Goal: Task Accomplishment & Management: Use online tool/utility

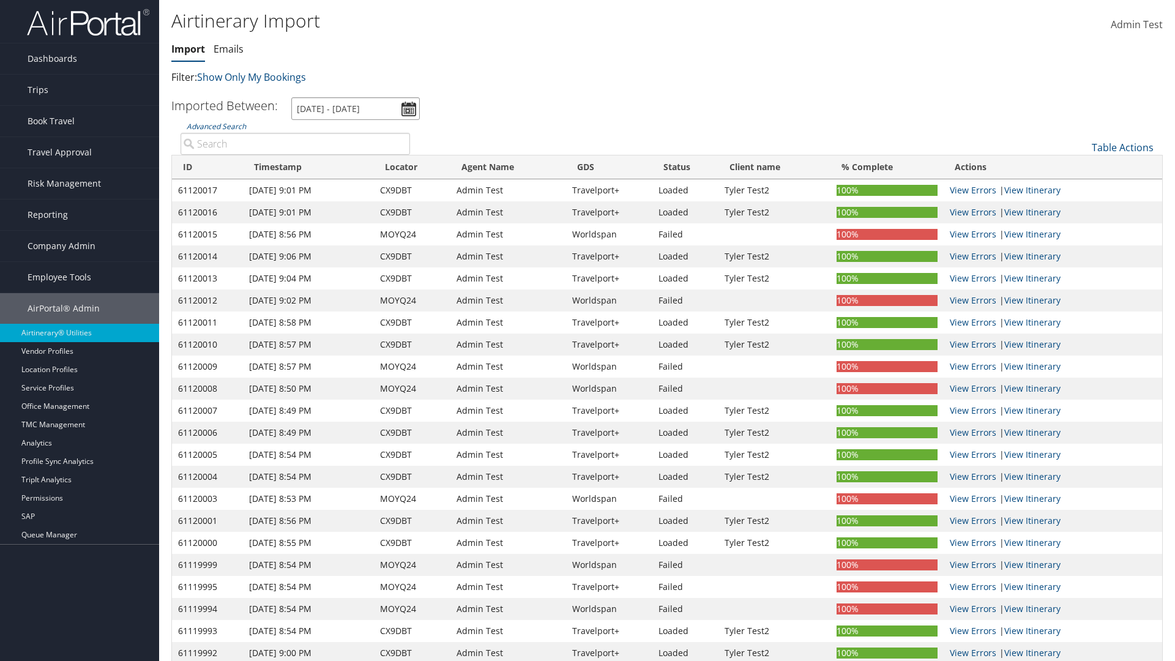
click at [356, 108] on input "[DATE] - [DATE]" at bounding box center [355, 108] width 129 height 23
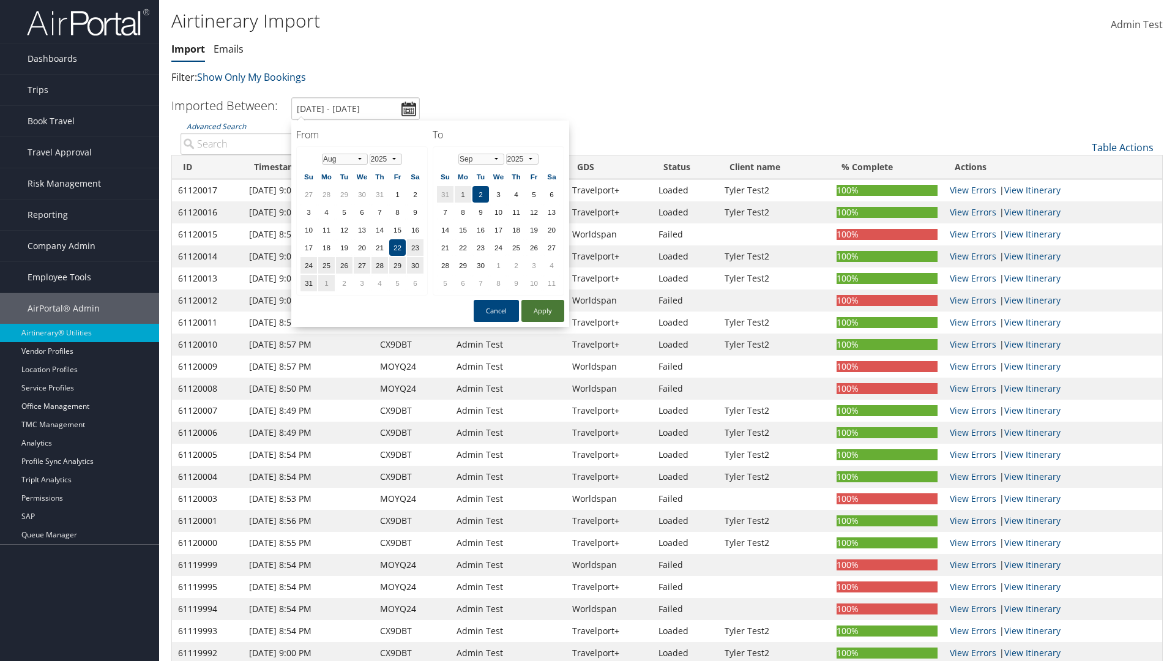
click at [543, 311] on button "Apply" at bounding box center [543, 311] width 43 height 22
type input "1/1/2024 - 6/1/2024"
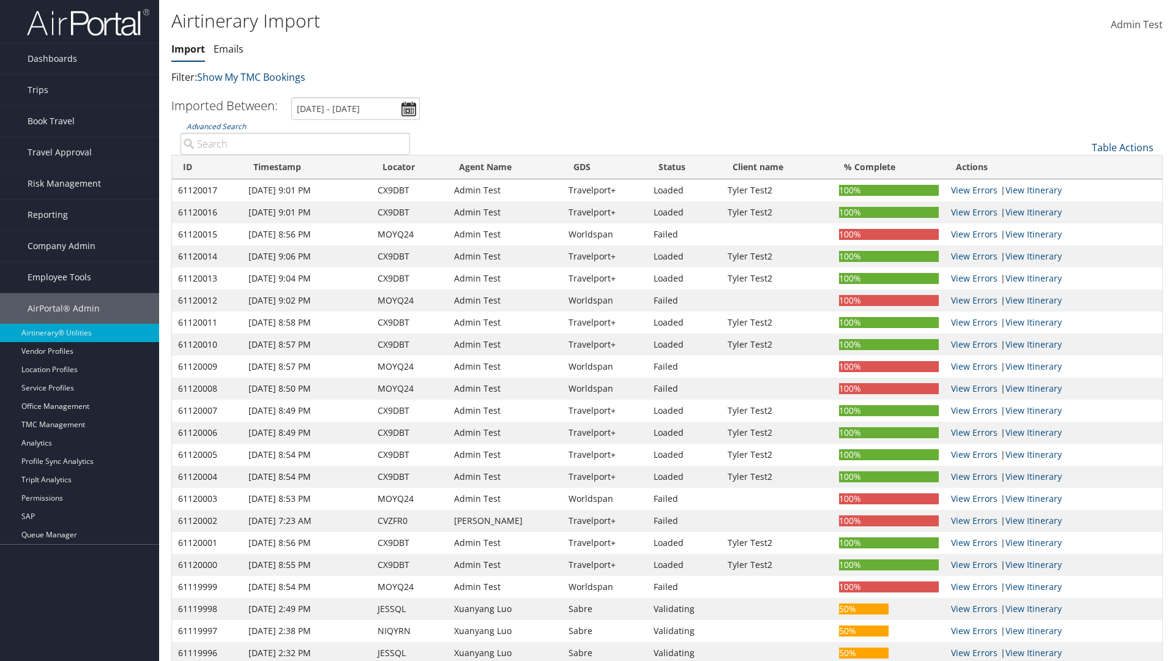
click at [207, 167] on th "ID" at bounding box center [207, 167] width 70 height 24
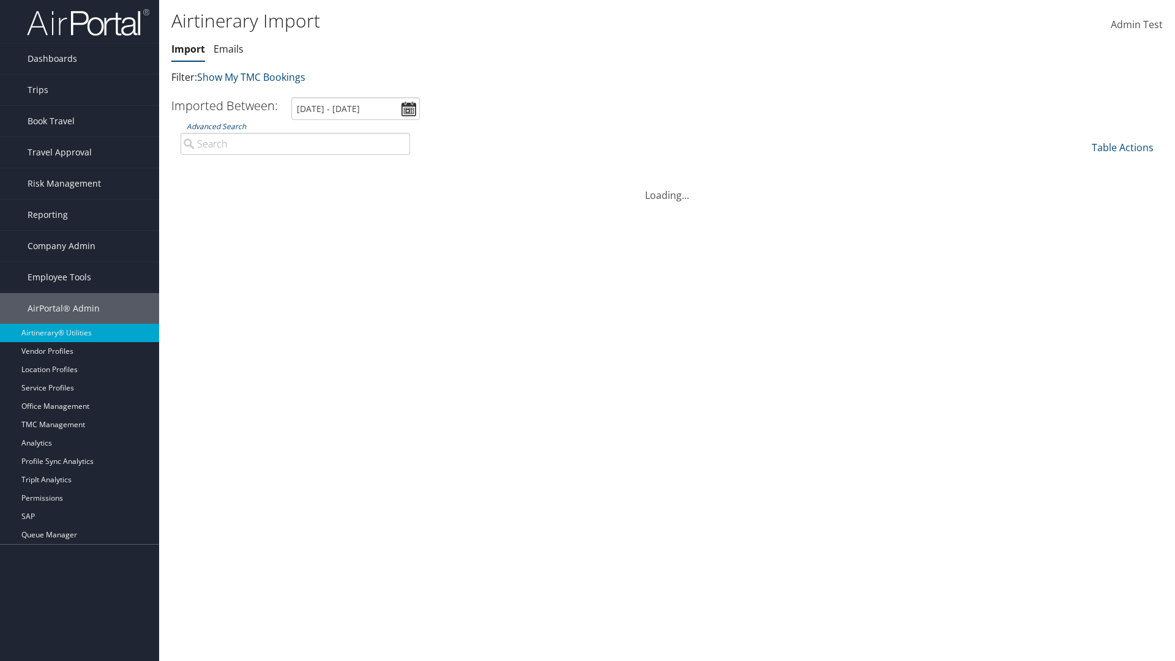
scroll to position [155, 0]
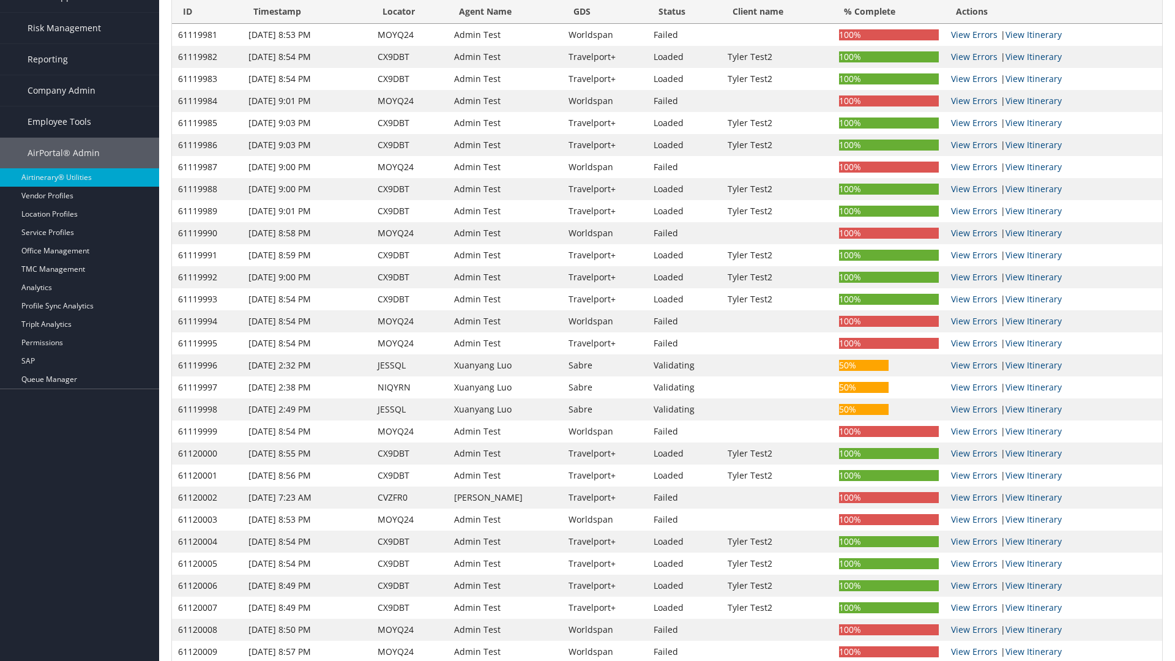
click at [207, 12] on th "ID" at bounding box center [207, 12] width 70 height 24
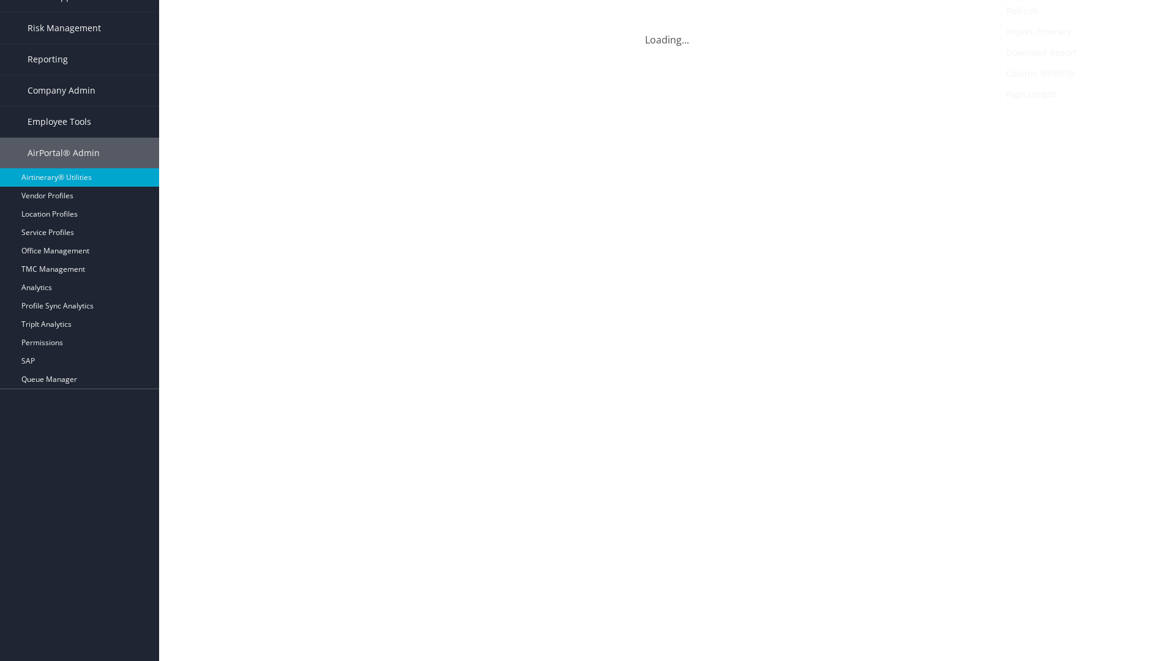
scroll to position [0, 0]
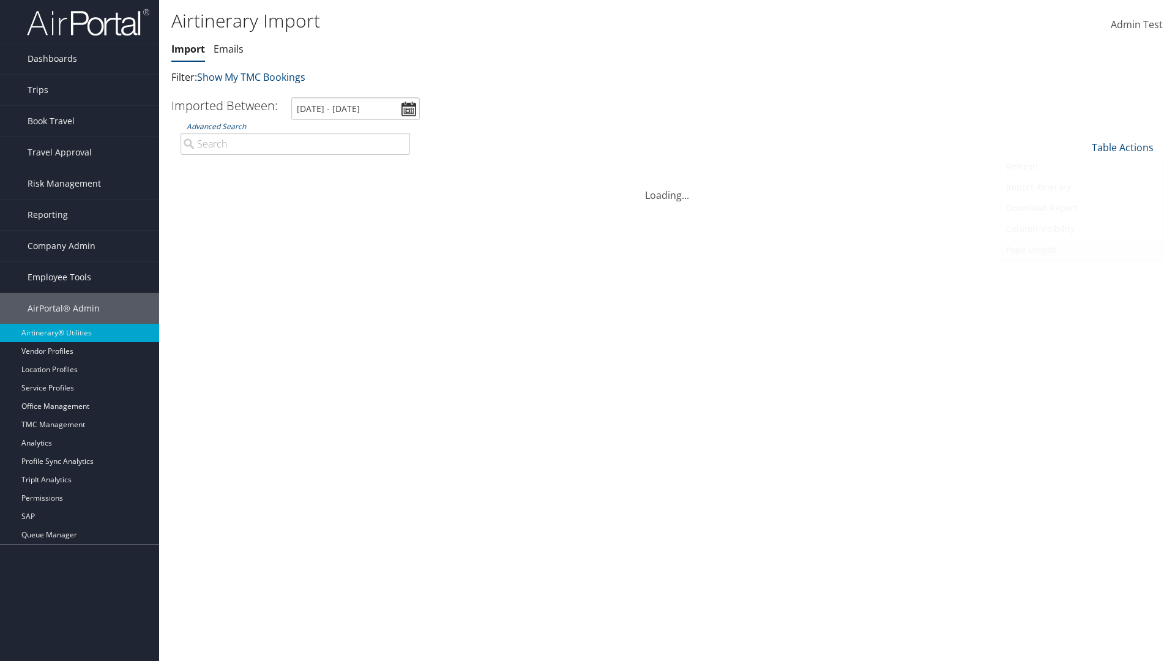
click at [1082, 167] on link "Refresh" at bounding box center [1081, 166] width 161 height 21
click at [1082, 250] on link "Page Length" at bounding box center [1081, 249] width 161 height 21
click at [1082, 189] on link "25" at bounding box center [1081, 188] width 161 height 21
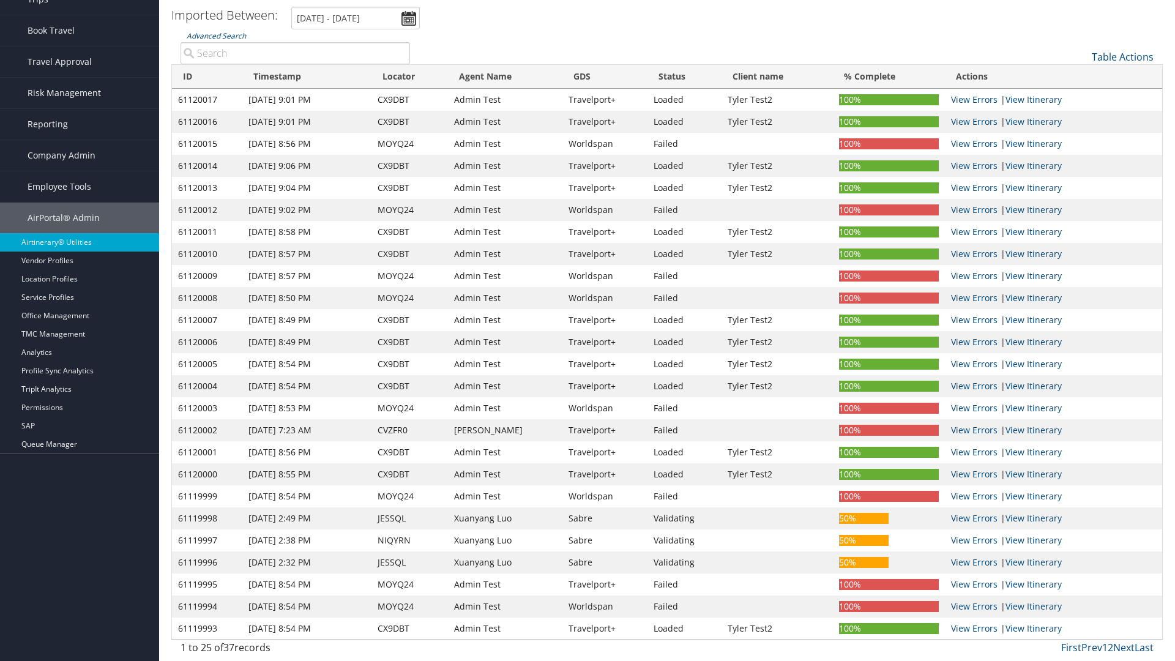
scroll to position [91, 0]
